Goal: Task Accomplishment & Management: Use online tool/utility

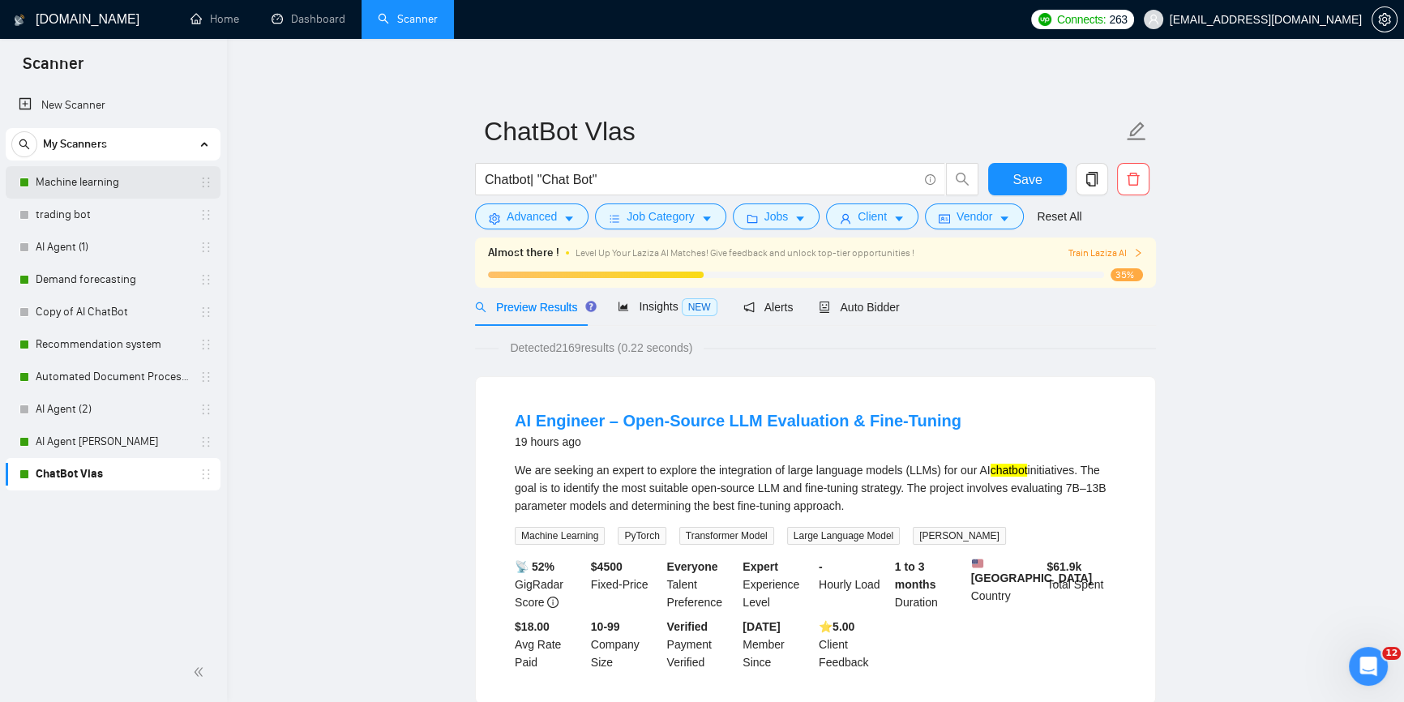
click at [79, 175] on link "Machine learning" at bounding box center [113, 182] width 154 height 32
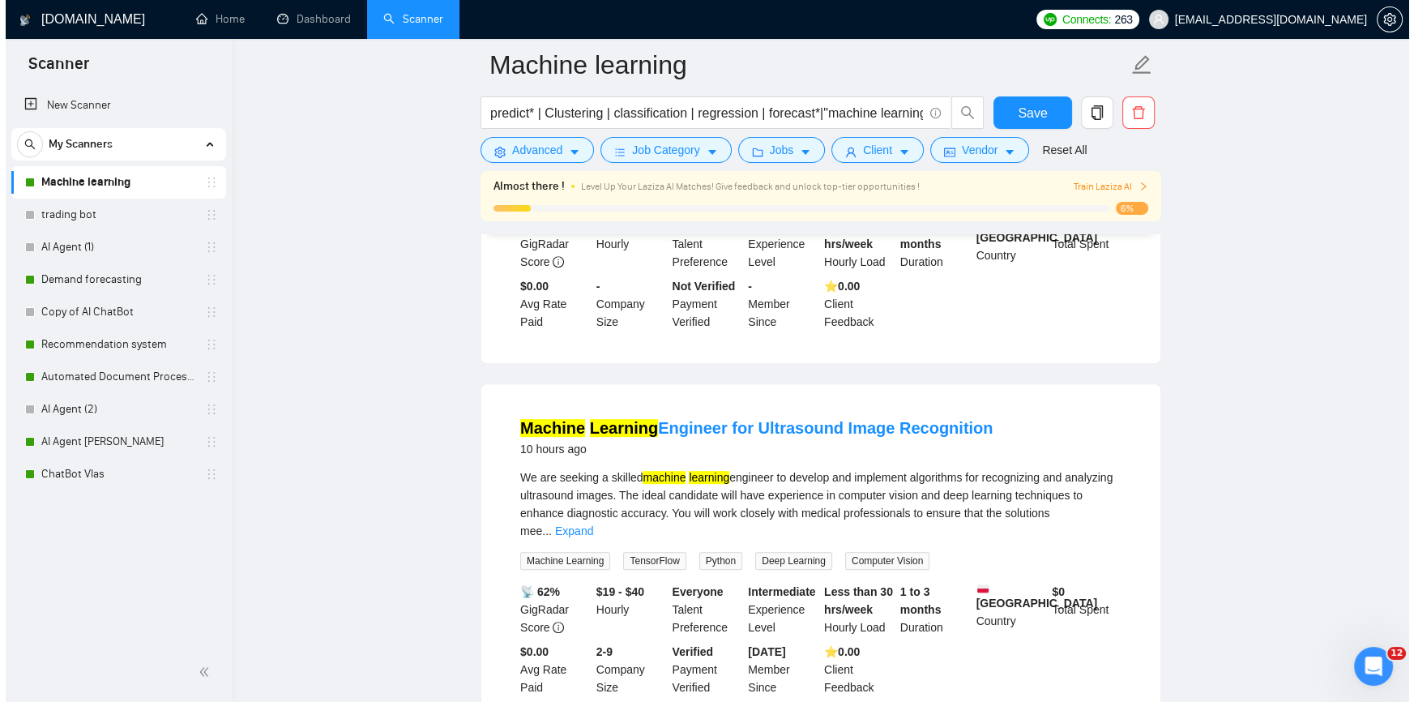
scroll to position [1105, 0]
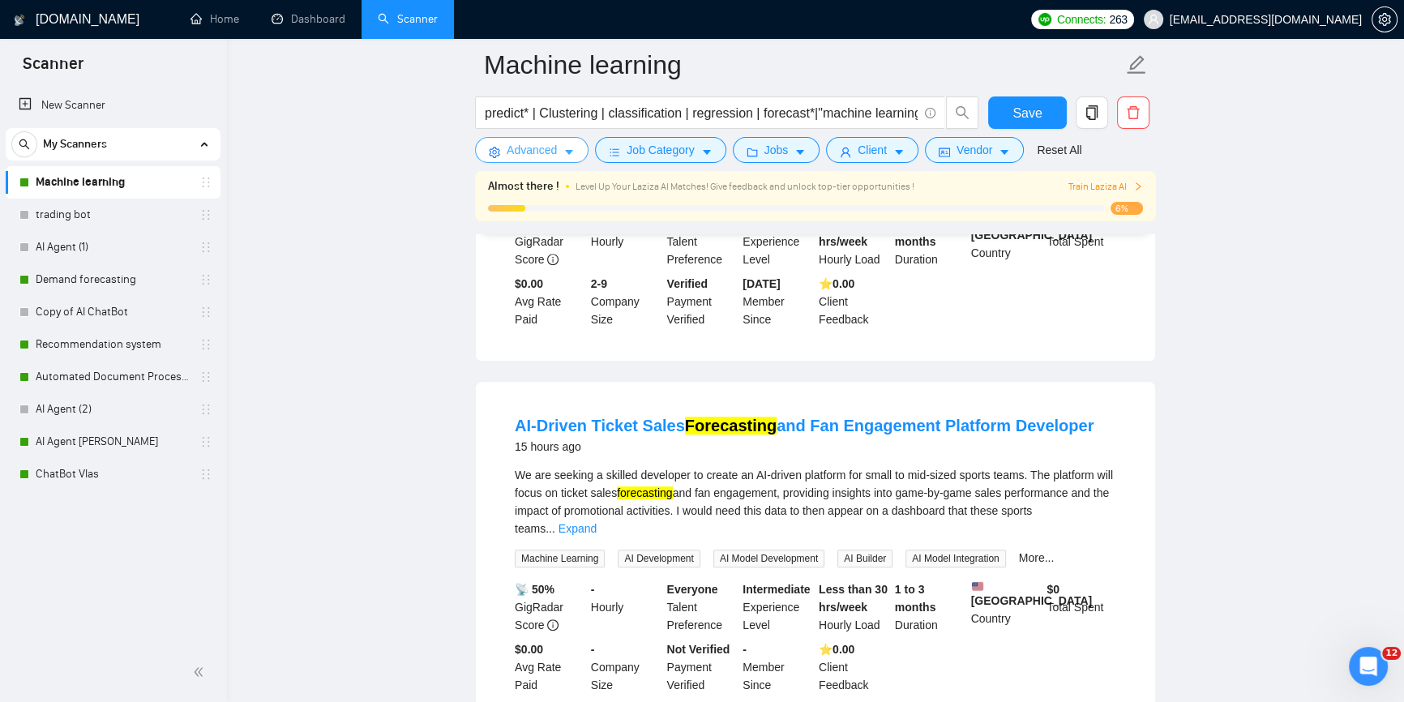
click at [502, 146] on button "Advanced" at bounding box center [531, 150] width 113 height 26
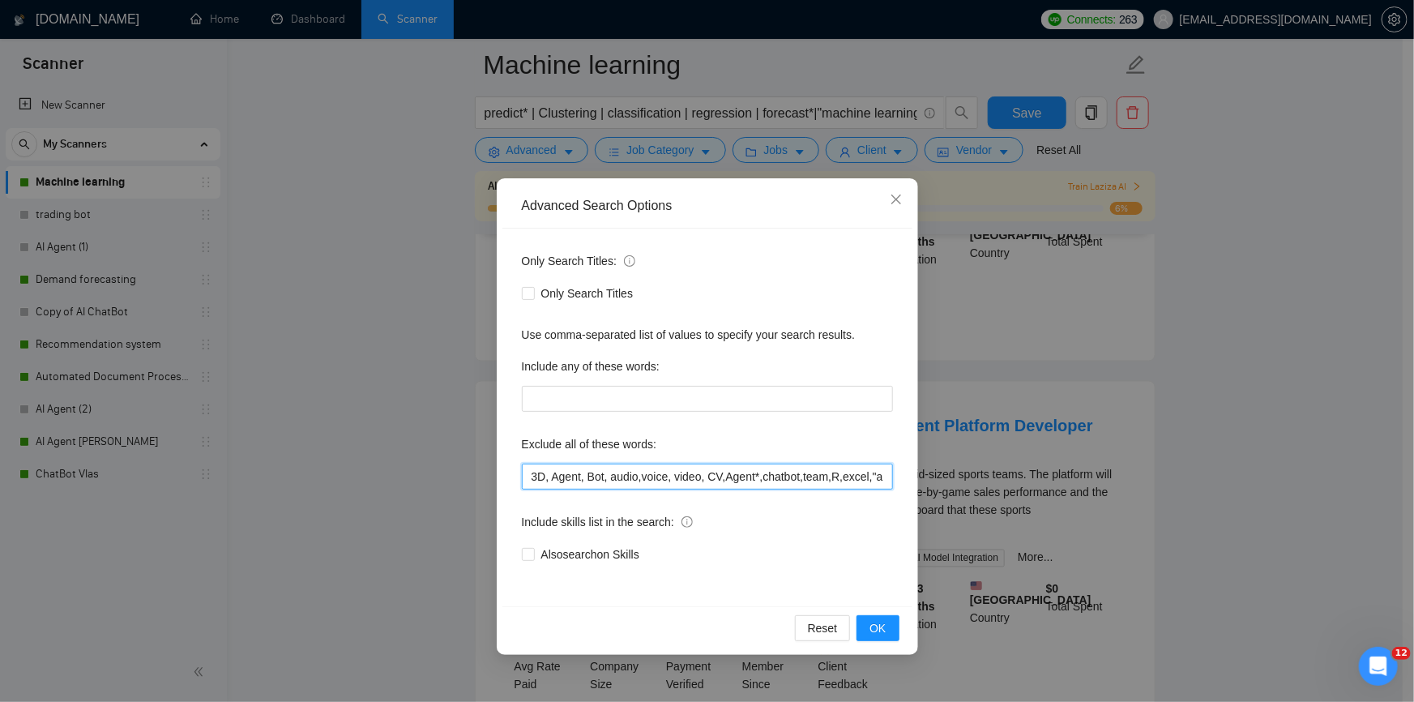
drag, startPoint x: 660, startPoint y: 466, endPoint x: 711, endPoint y: 479, distance: 52.7
click at [657, 467] on input "3D, Agent, Bot, audio,voice, video, CV,Agent*,chatbot,team,R,excel,"app develop…" at bounding box center [707, 477] width 371 height 26
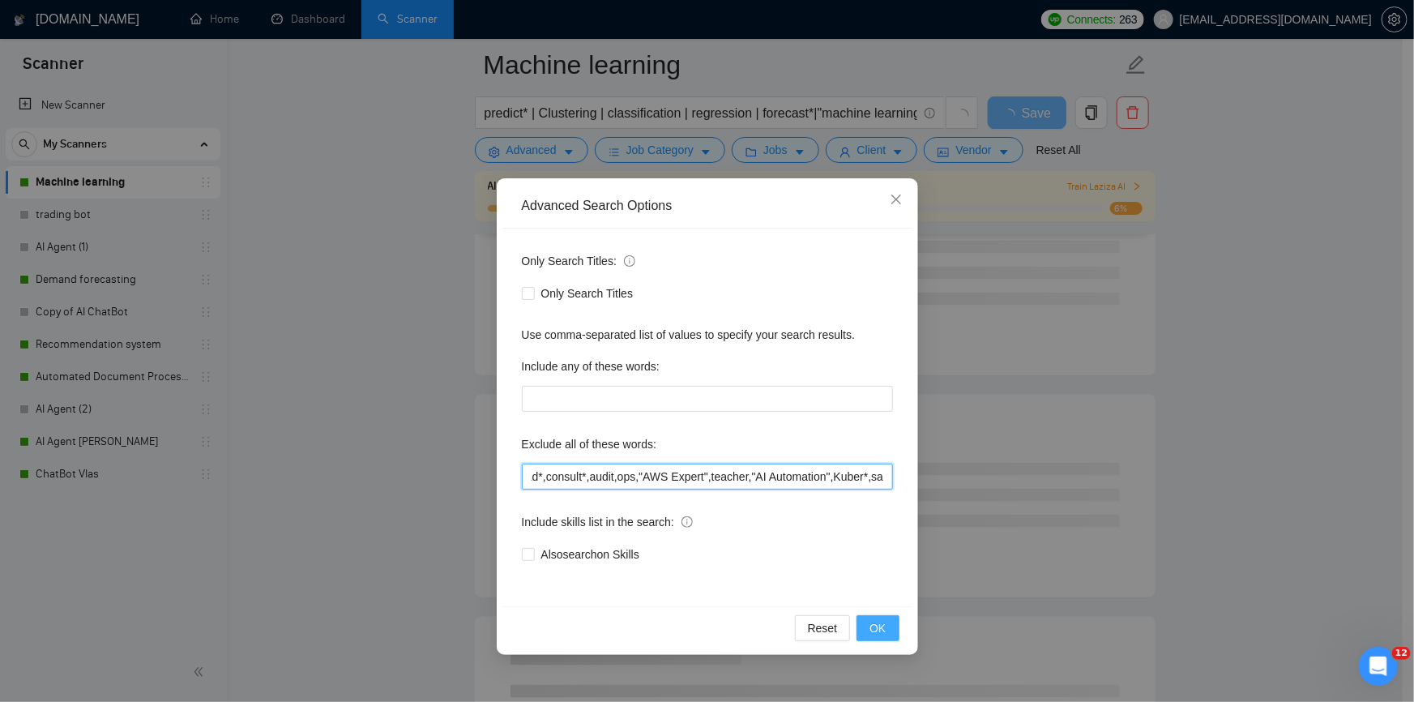
type input "3D, Agent, Bot, audio,voice, video, CV,Agent*,chatbot,team,R,excel,"app develop…"
click at [889, 633] on button "OK" at bounding box center [878, 628] width 42 height 26
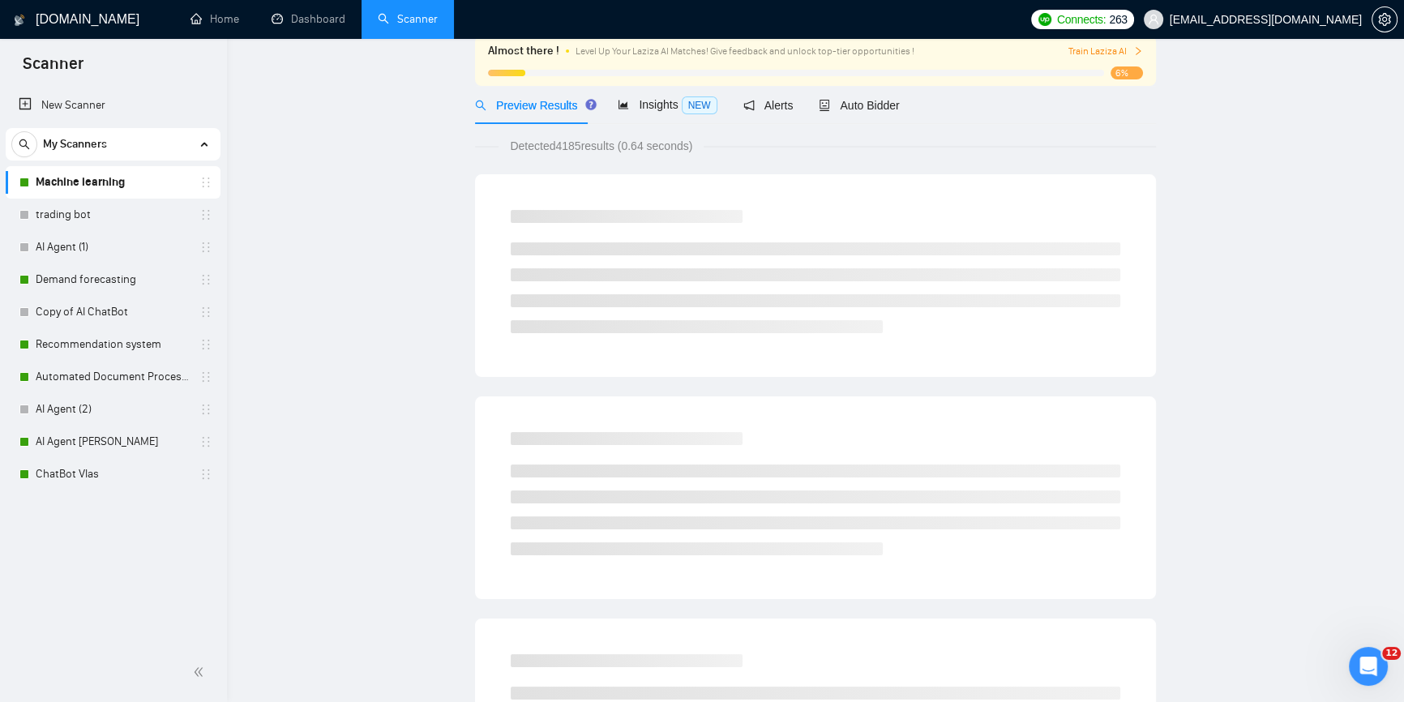
scroll to position [0, 0]
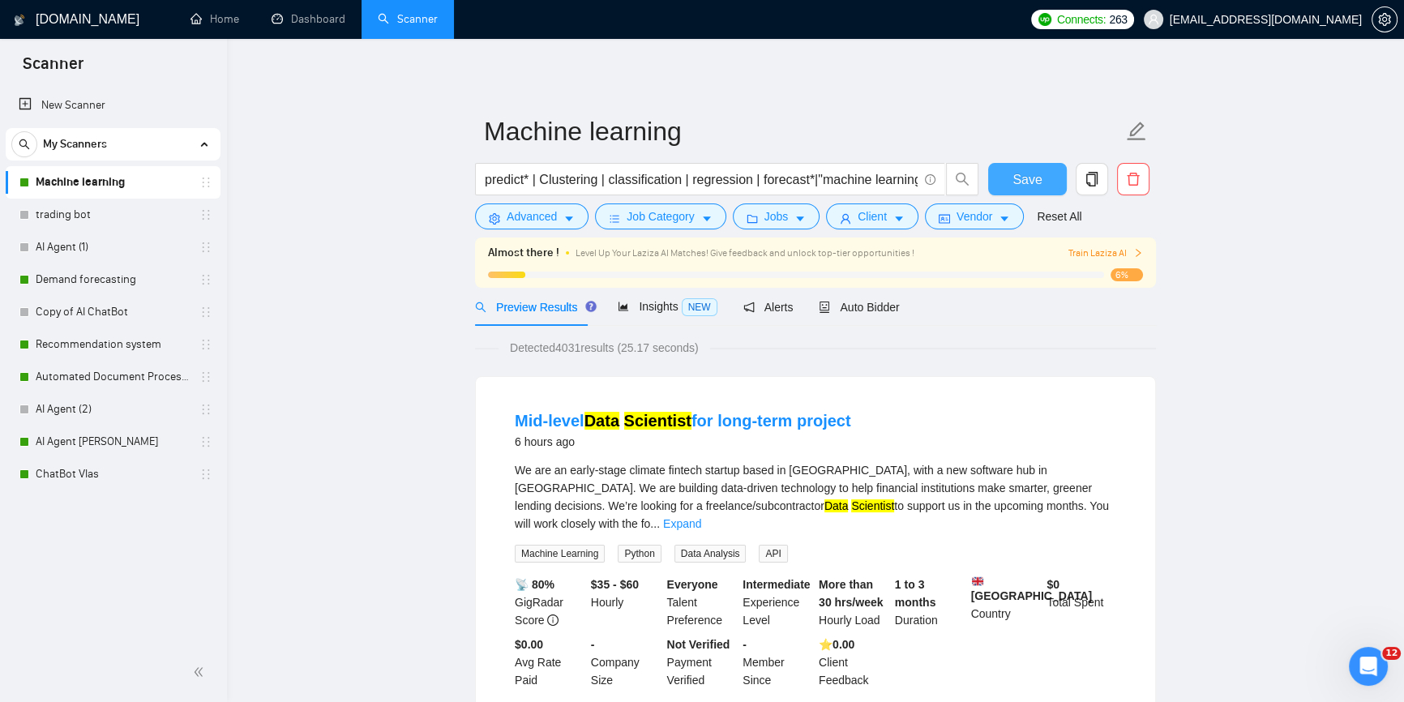
click at [1026, 179] on span "Save" at bounding box center [1026, 179] width 29 height 20
click at [316, 12] on link "Dashboard" at bounding box center [309, 19] width 74 height 14
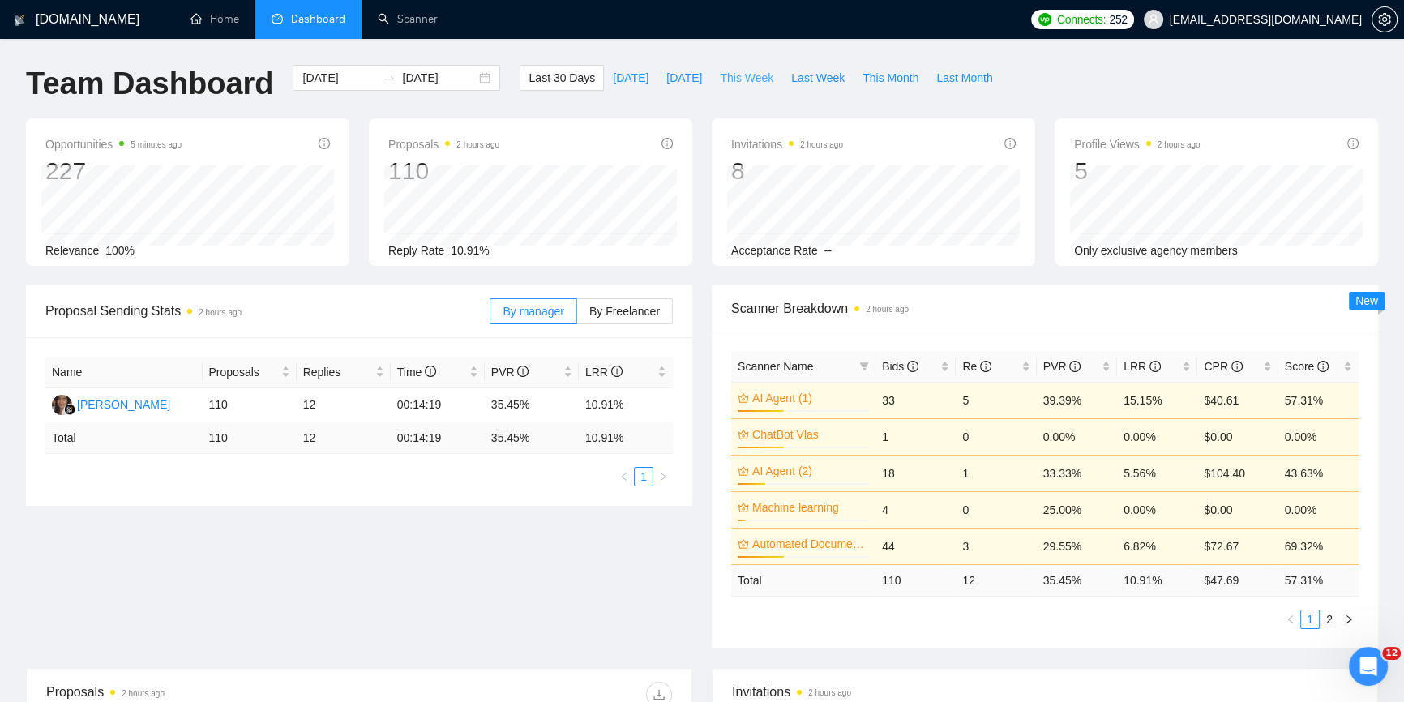
click at [729, 73] on span "This Week" at bounding box center [746, 78] width 53 height 18
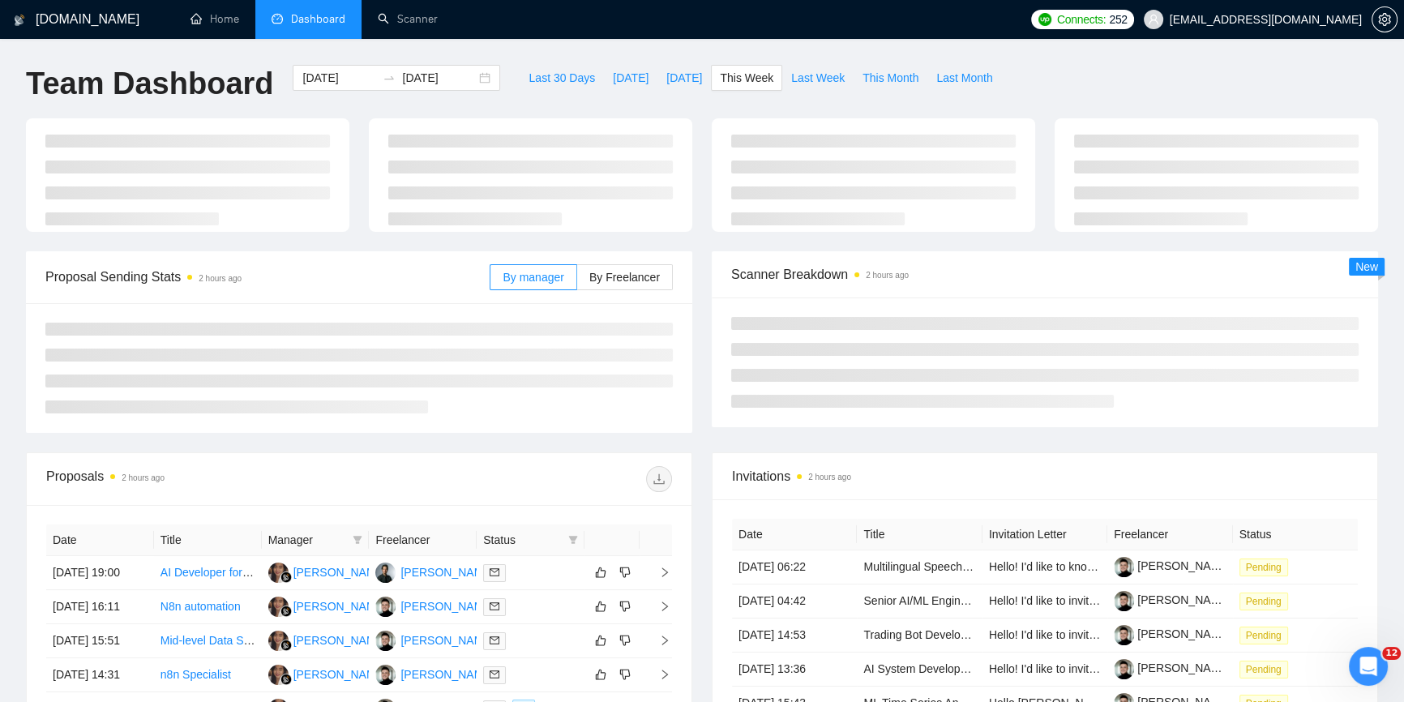
type input "[DATE]"
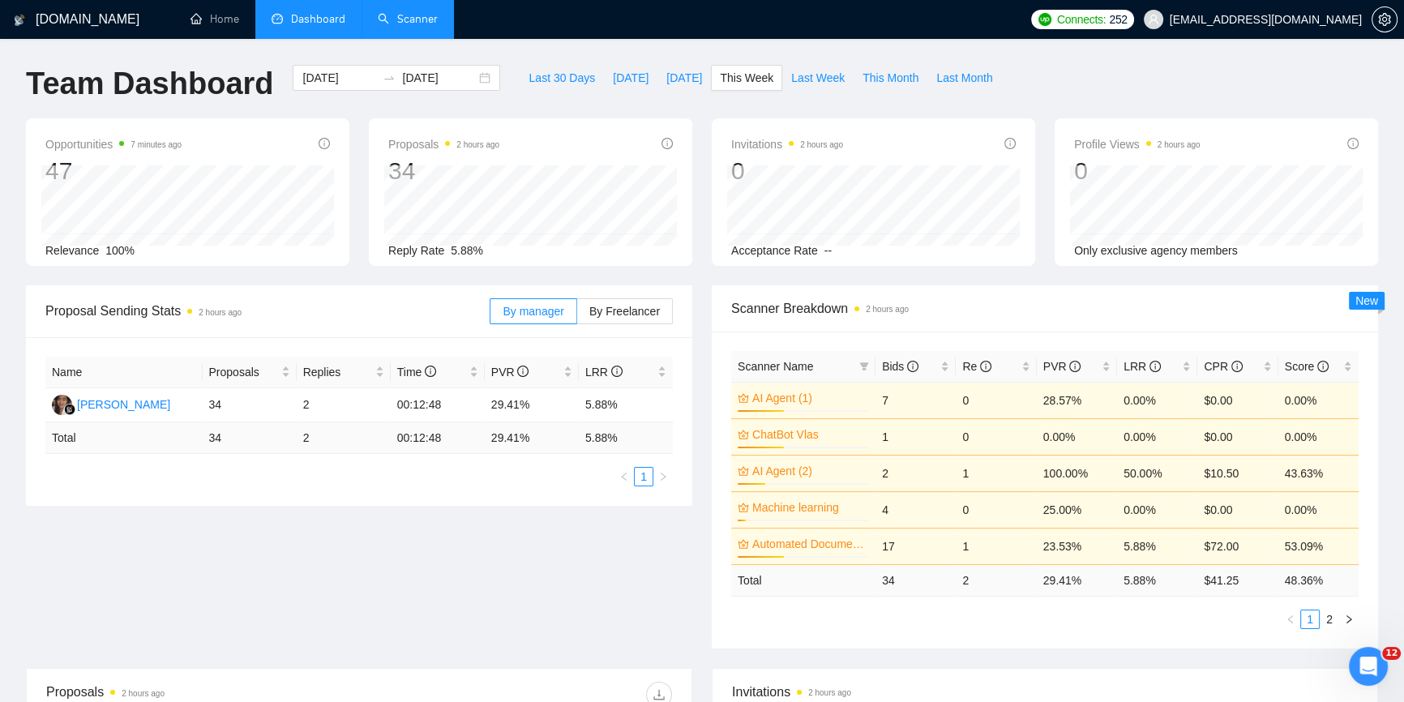
click at [421, 15] on link "Scanner" at bounding box center [408, 19] width 60 height 14
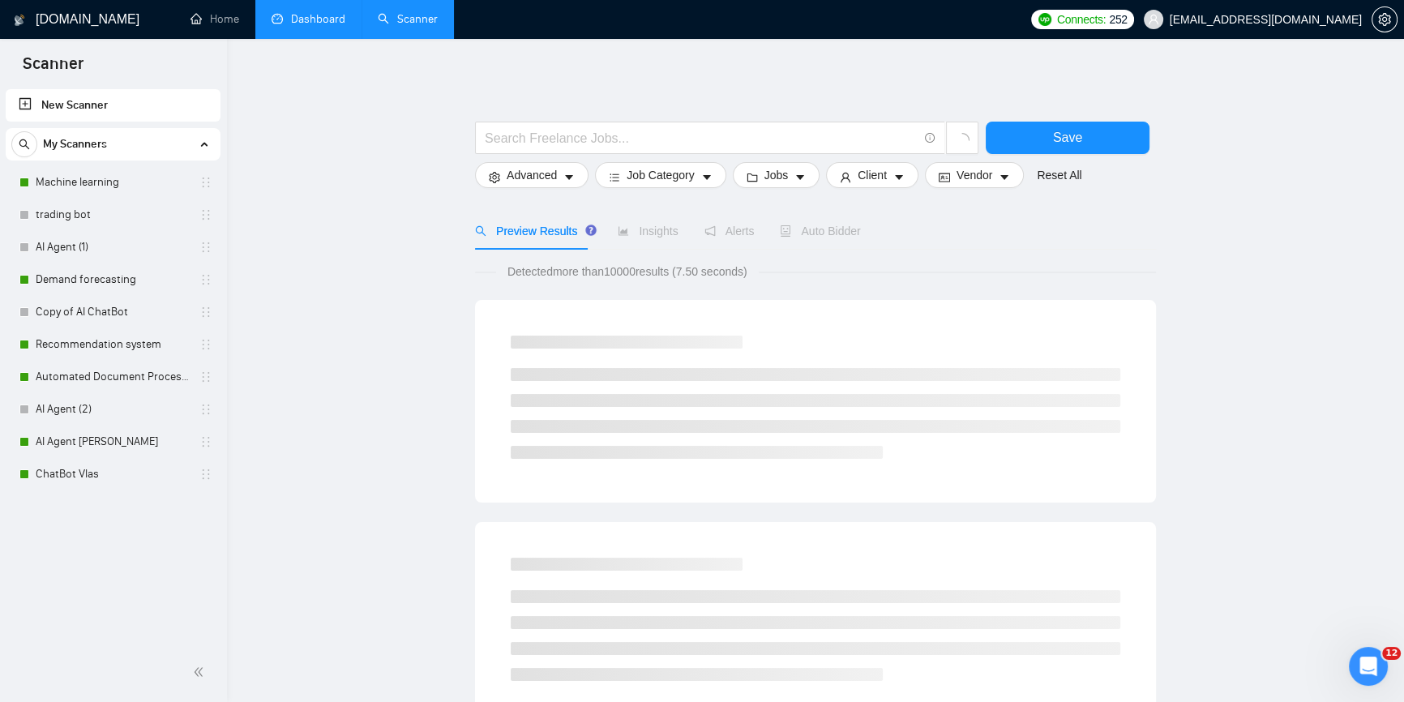
click at [308, 21] on link "Dashboard" at bounding box center [309, 19] width 74 height 14
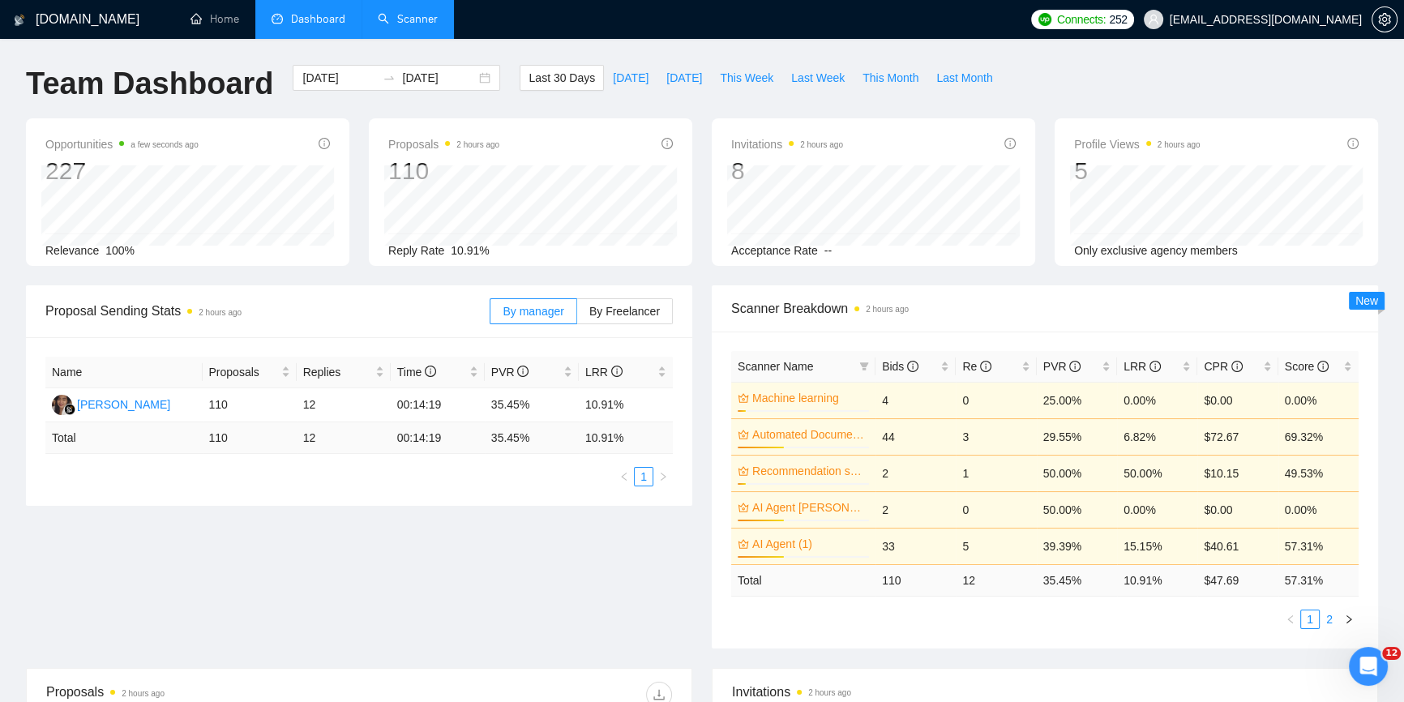
click at [1328, 616] on link "2" at bounding box center [1329, 619] width 18 height 18
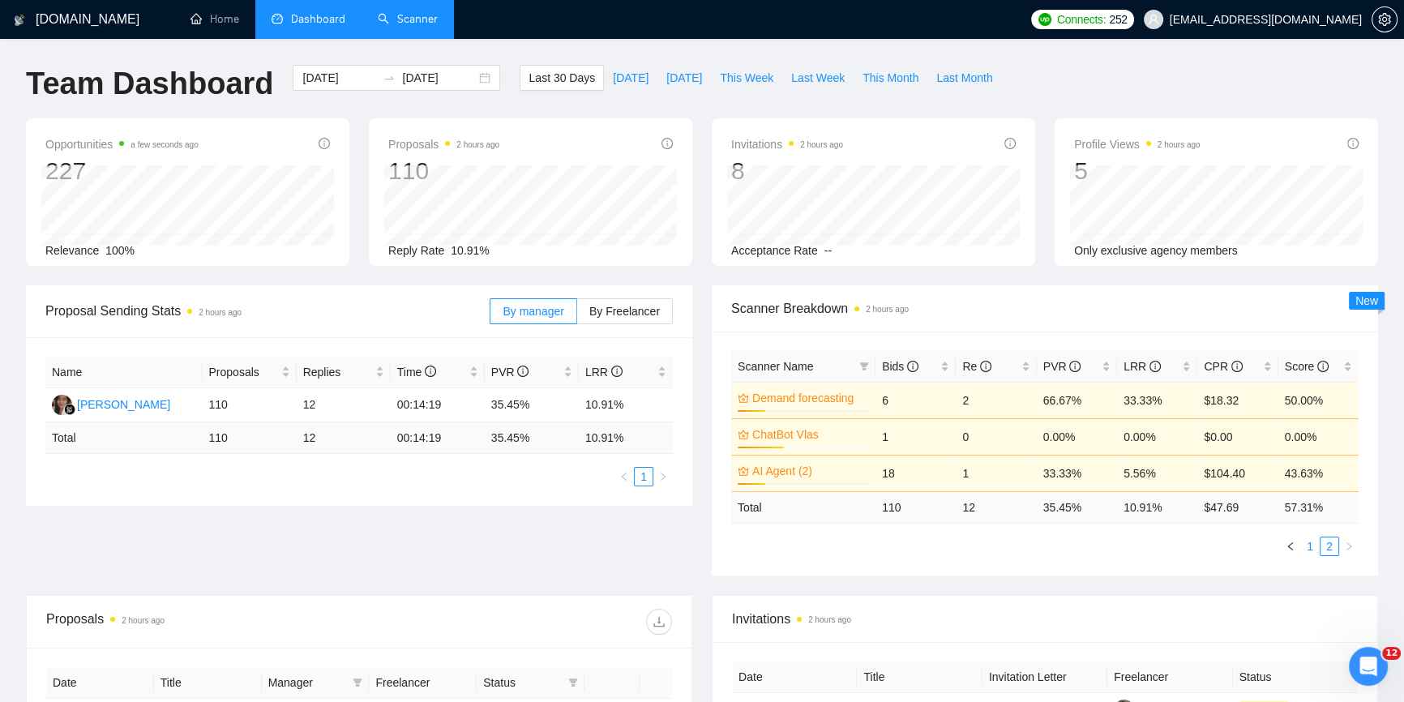
click at [1309, 550] on link "1" at bounding box center [1310, 546] width 18 height 18
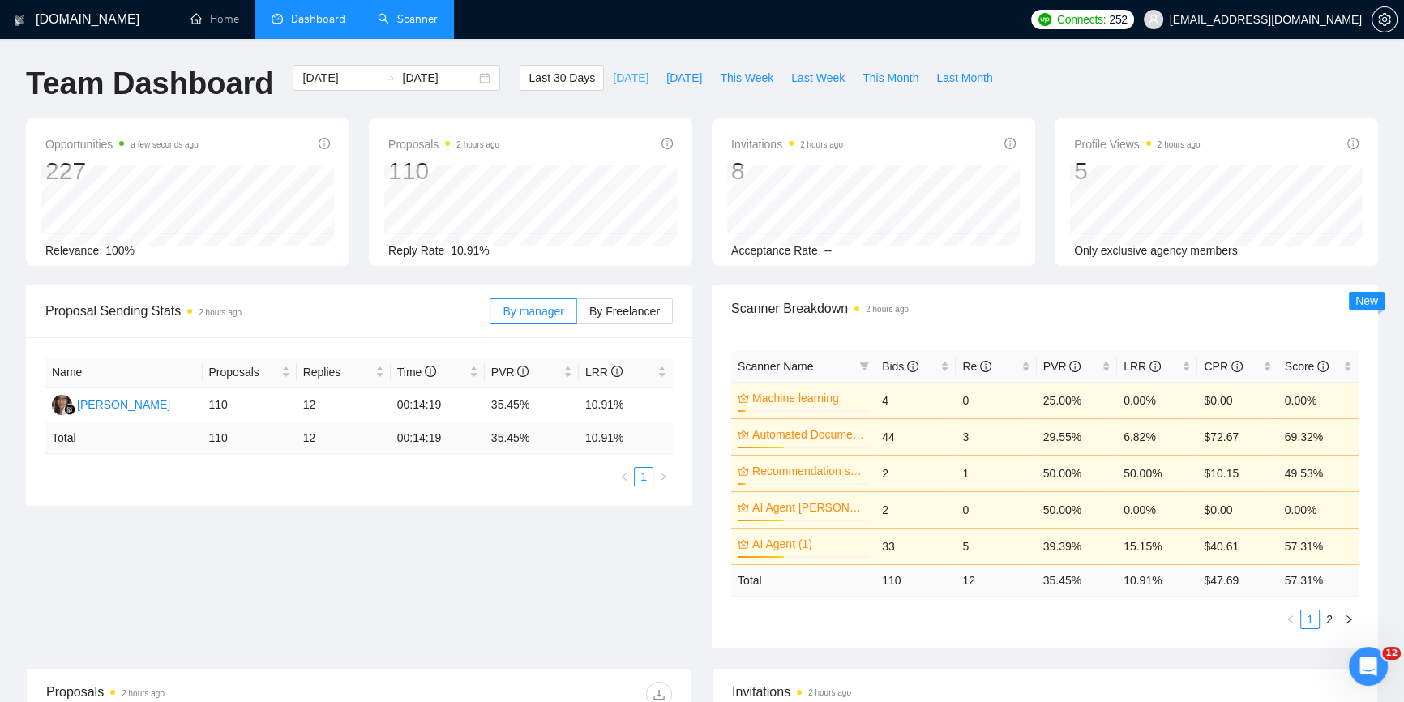
click at [618, 81] on span "[DATE]" at bounding box center [631, 78] width 36 height 18
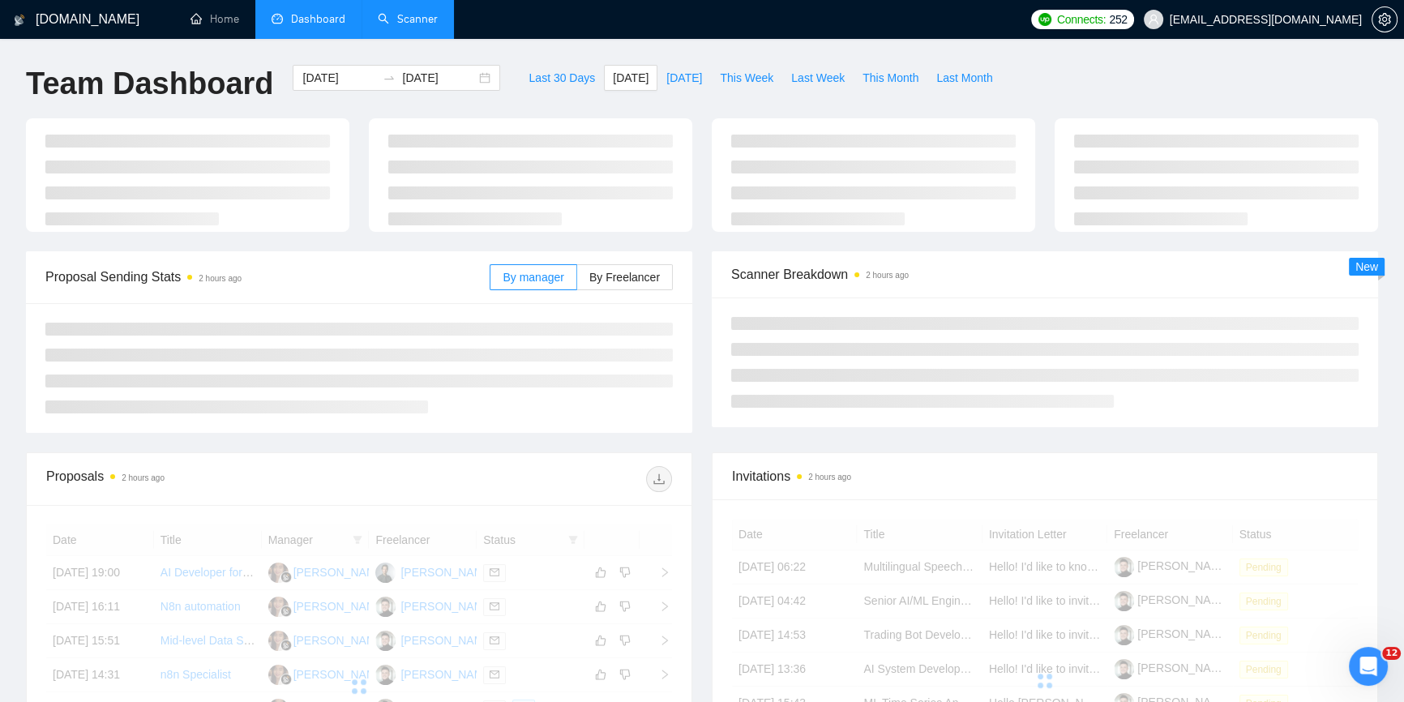
type input "[DATE]"
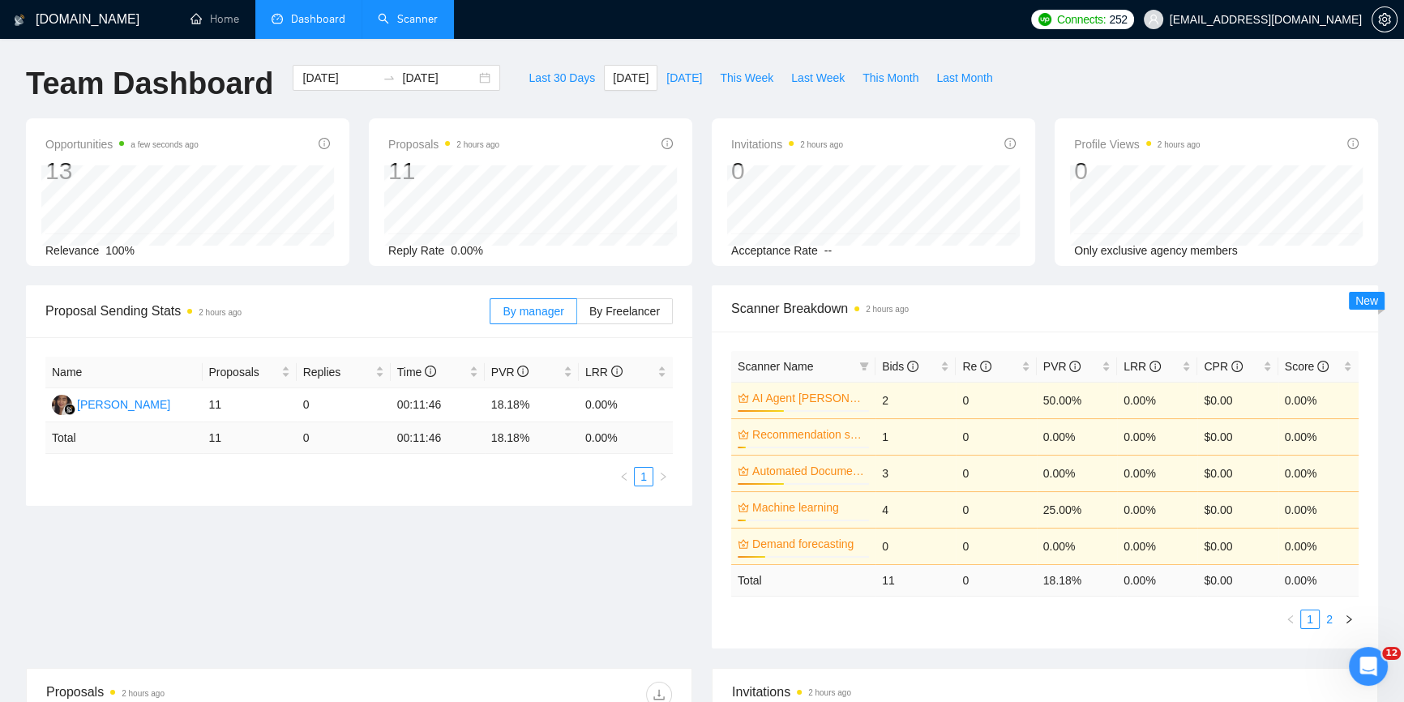
click at [1327, 621] on link "2" at bounding box center [1329, 619] width 18 height 18
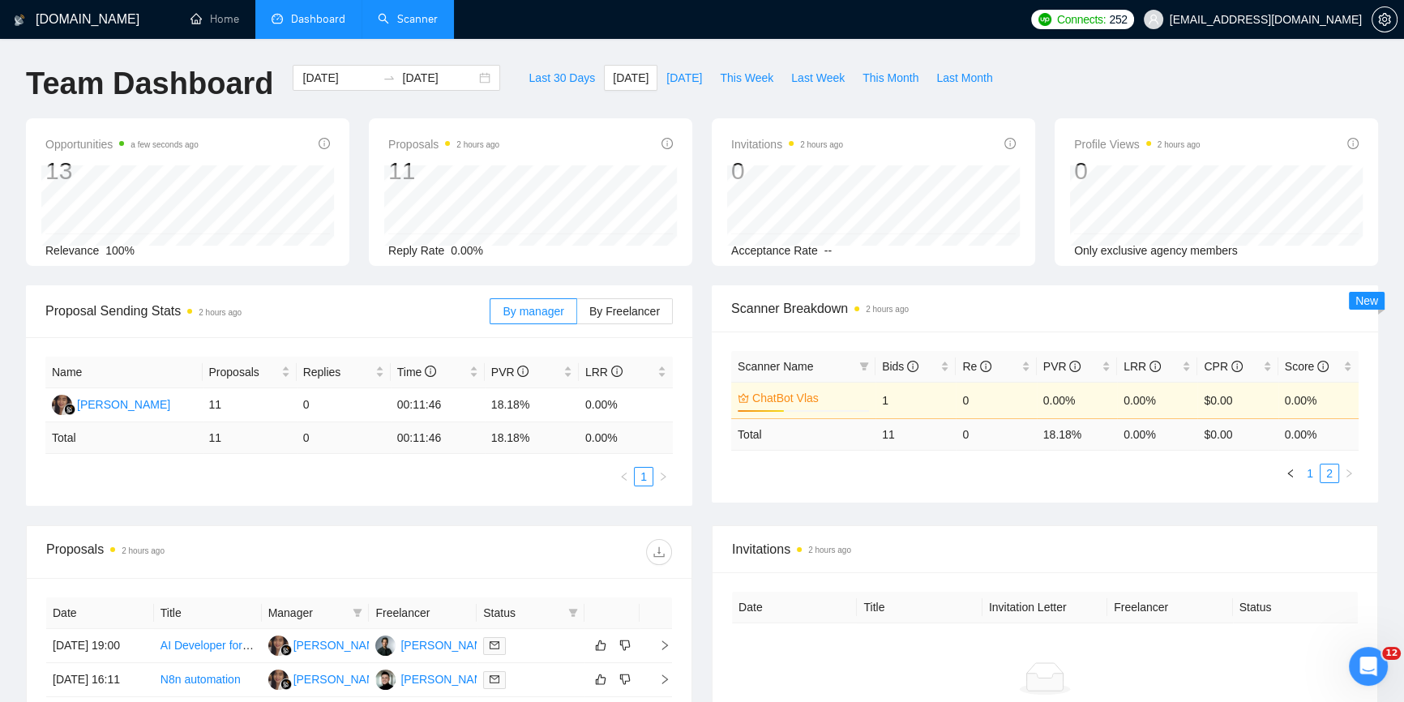
click at [1304, 476] on link "1" at bounding box center [1310, 473] width 18 height 18
